Goal: Task Accomplishment & Management: Use online tool/utility

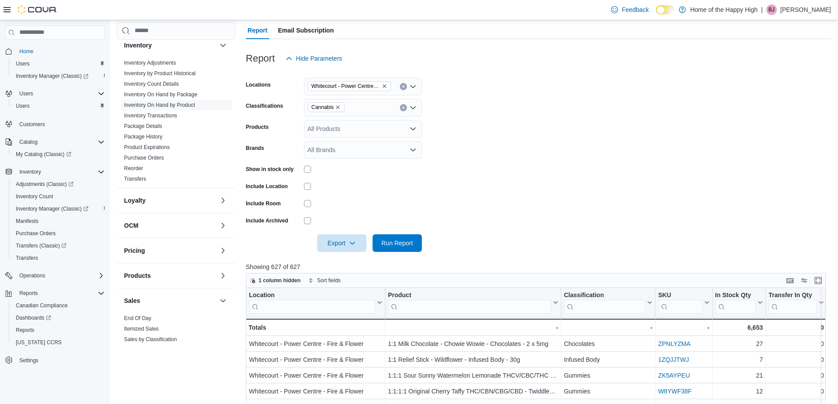
scroll to position [308, 0]
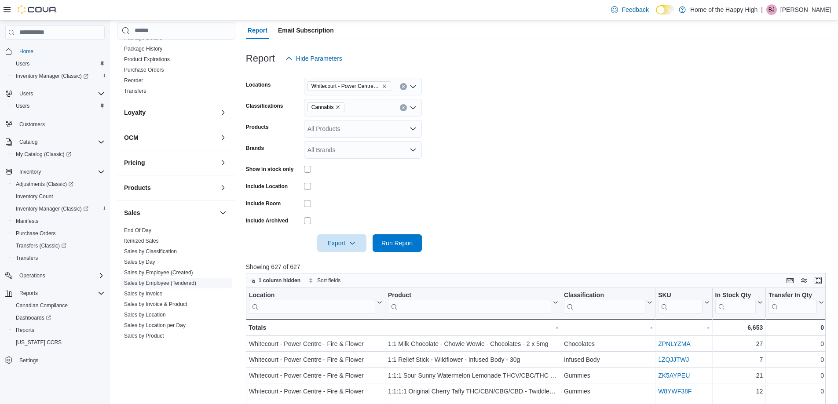
click at [186, 282] on link "Sales by Employee (Tendered)" at bounding box center [160, 283] width 72 height 6
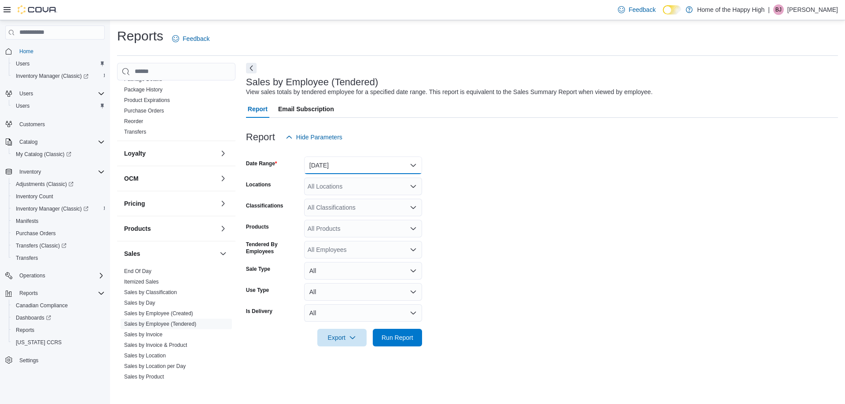
click at [357, 165] on button "[DATE]" at bounding box center [363, 166] width 118 height 18
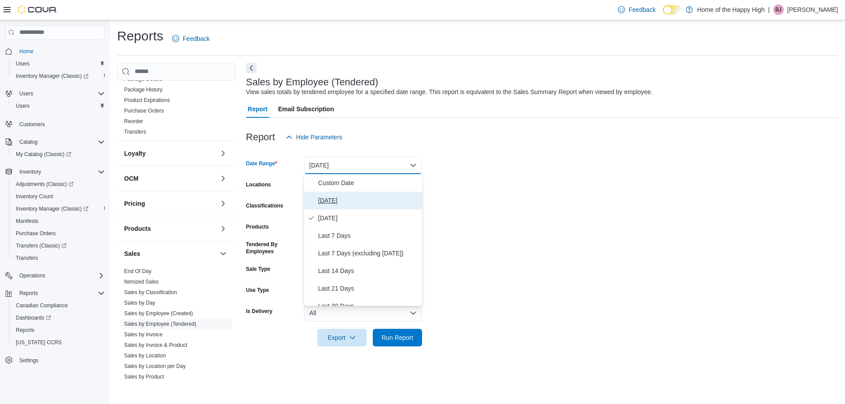
click at [322, 198] on span "[DATE]" at bounding box center [368, 200] width 100 height 11
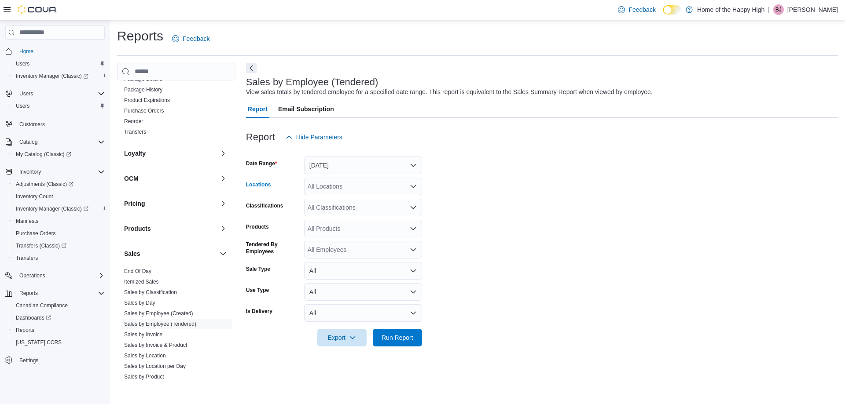
click at [329, 187] on div "All Locations" at bounding box center [363, 187] width 118 height 18
type input "**"
click at [346, 198] on span "Whitecourt - Power Centre - Fire & Flower" at bounding box center [398, 201] width 115 height 9
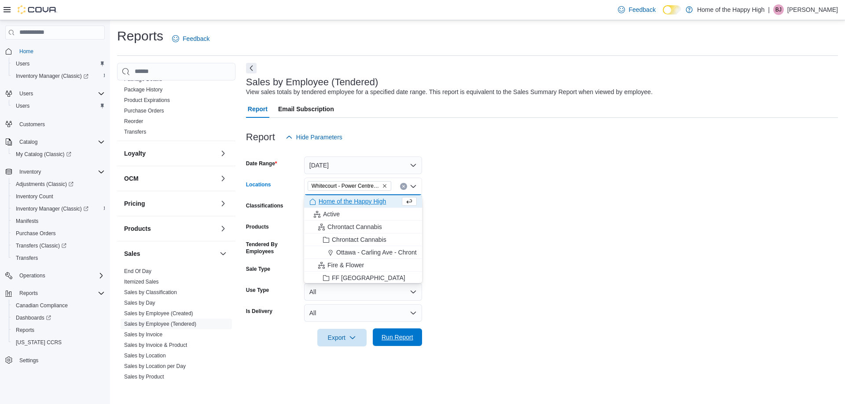
click at [407, 341] on span "Run Report" at bounding box center [398, 337] width 32 height 9
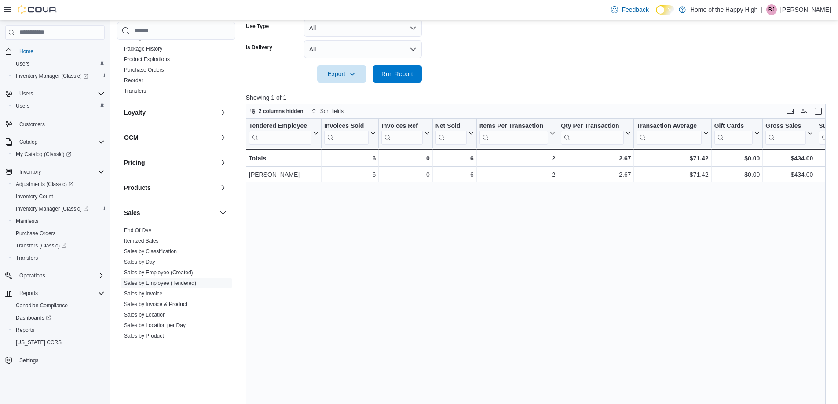
scroll to position [246, 0]
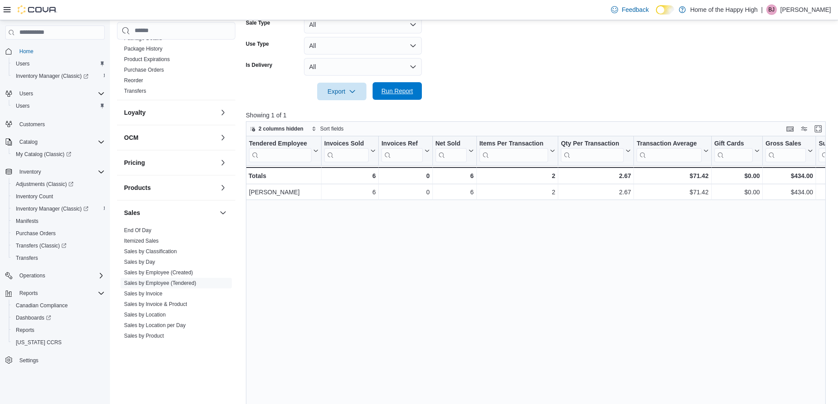
click at [397, 88] on span "Run Report" at bounding box center [398, 91] width 32 height 9
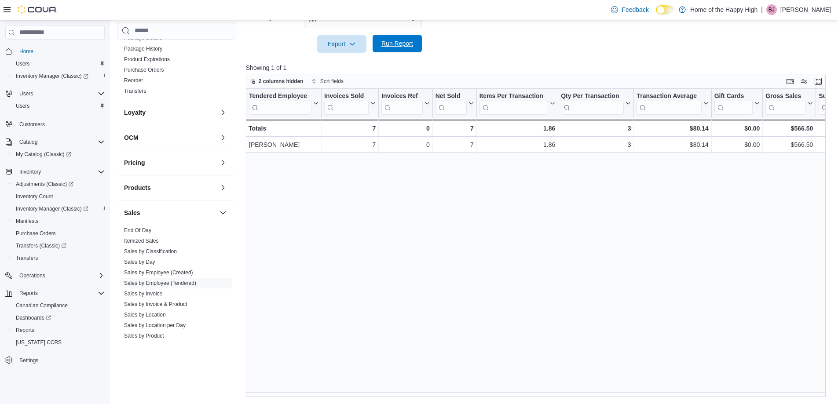
click at [397, 46] on span "Run Report" at bounding box center [398, 43] width 32 height 9
click at [400, 41] on span "Run Report" at bounding box center [398, 43] width 32 height 9
